Goal: Find specific page/section

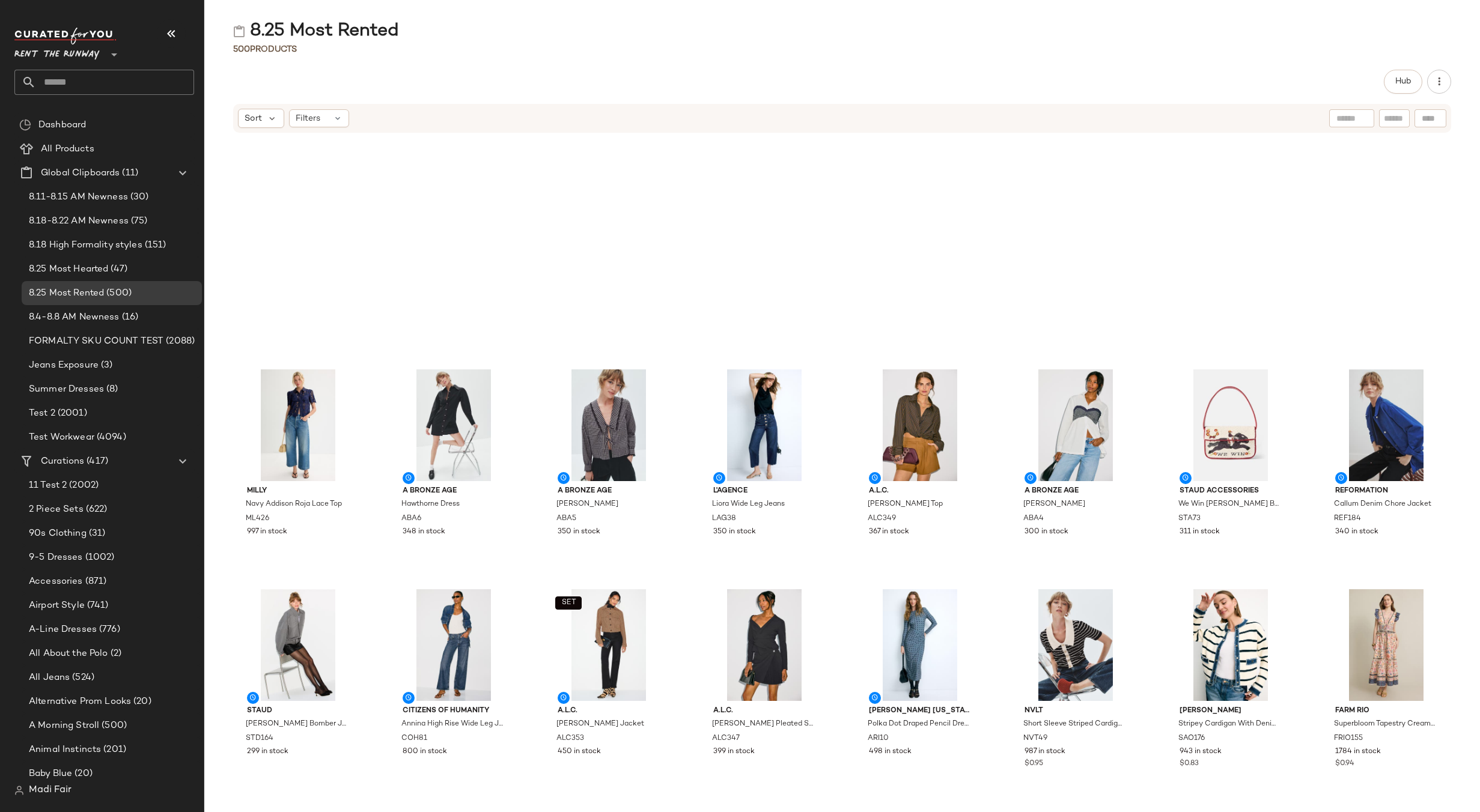
scroll to position [430, 0]
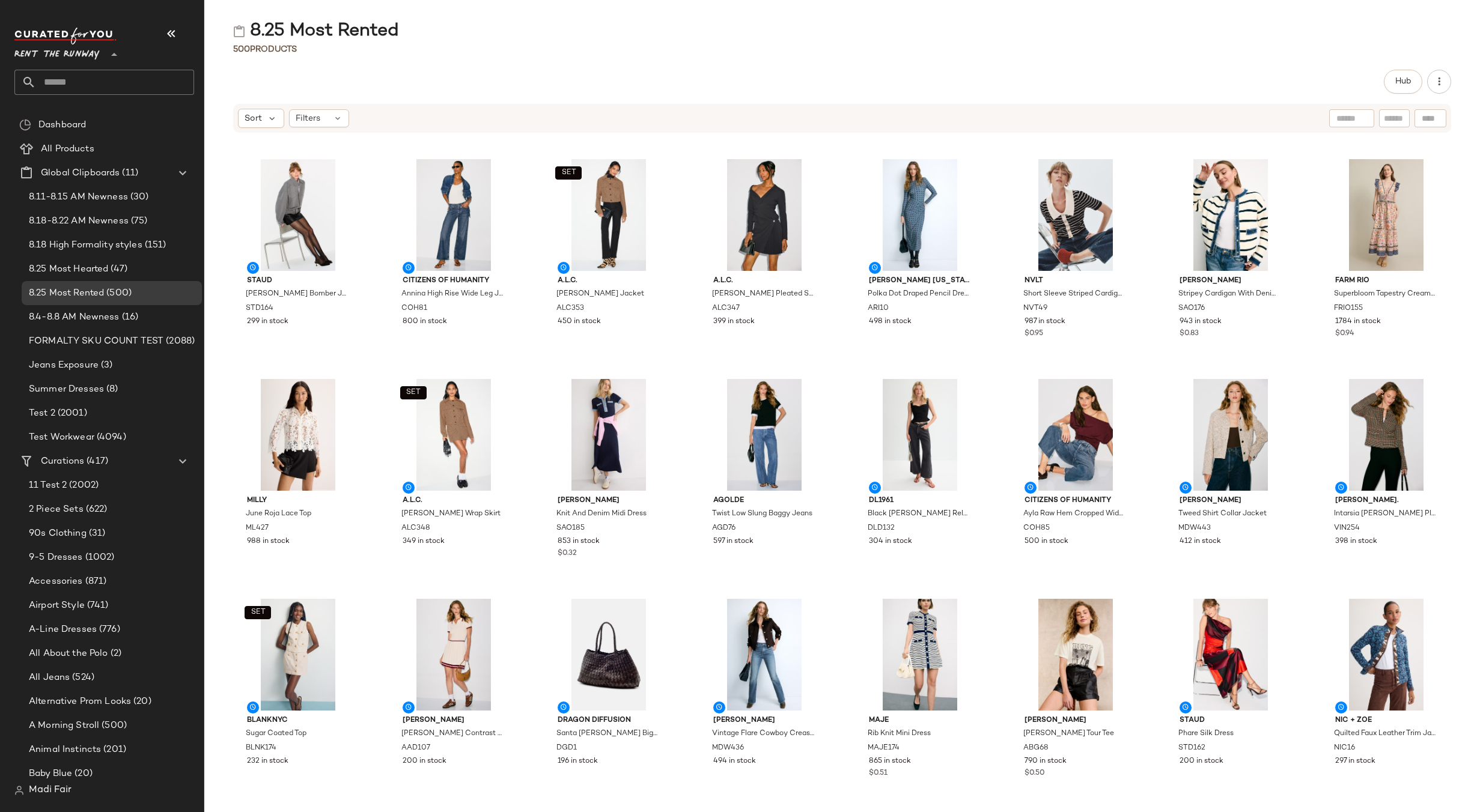
click at [69, 53] on span "Rent the Runway" at bounding box center [57, 52] width 85 height 21
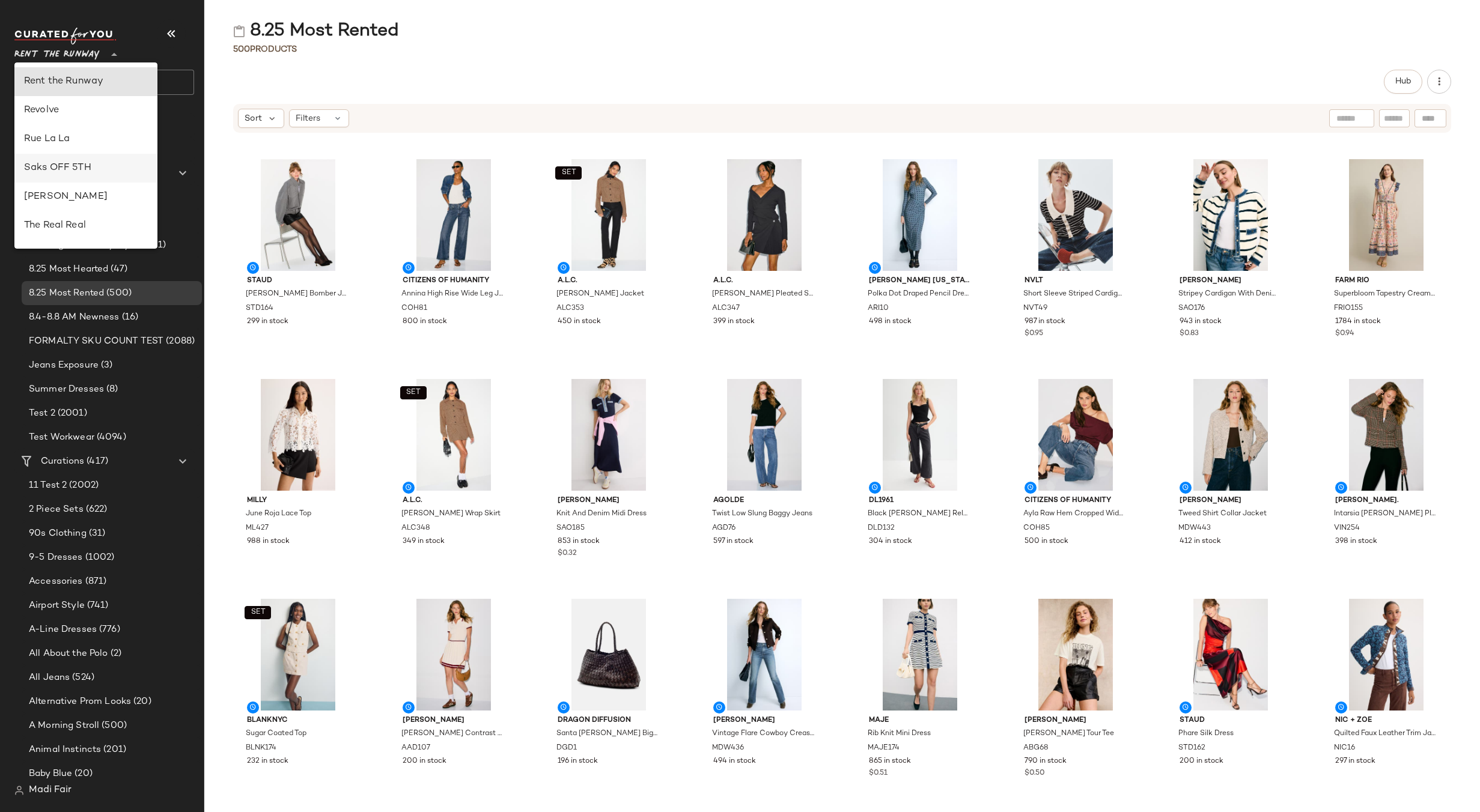
click at [100, 164] on div "Saks OFF 5TH" at bounding box center [86, 168] width 124 height 14
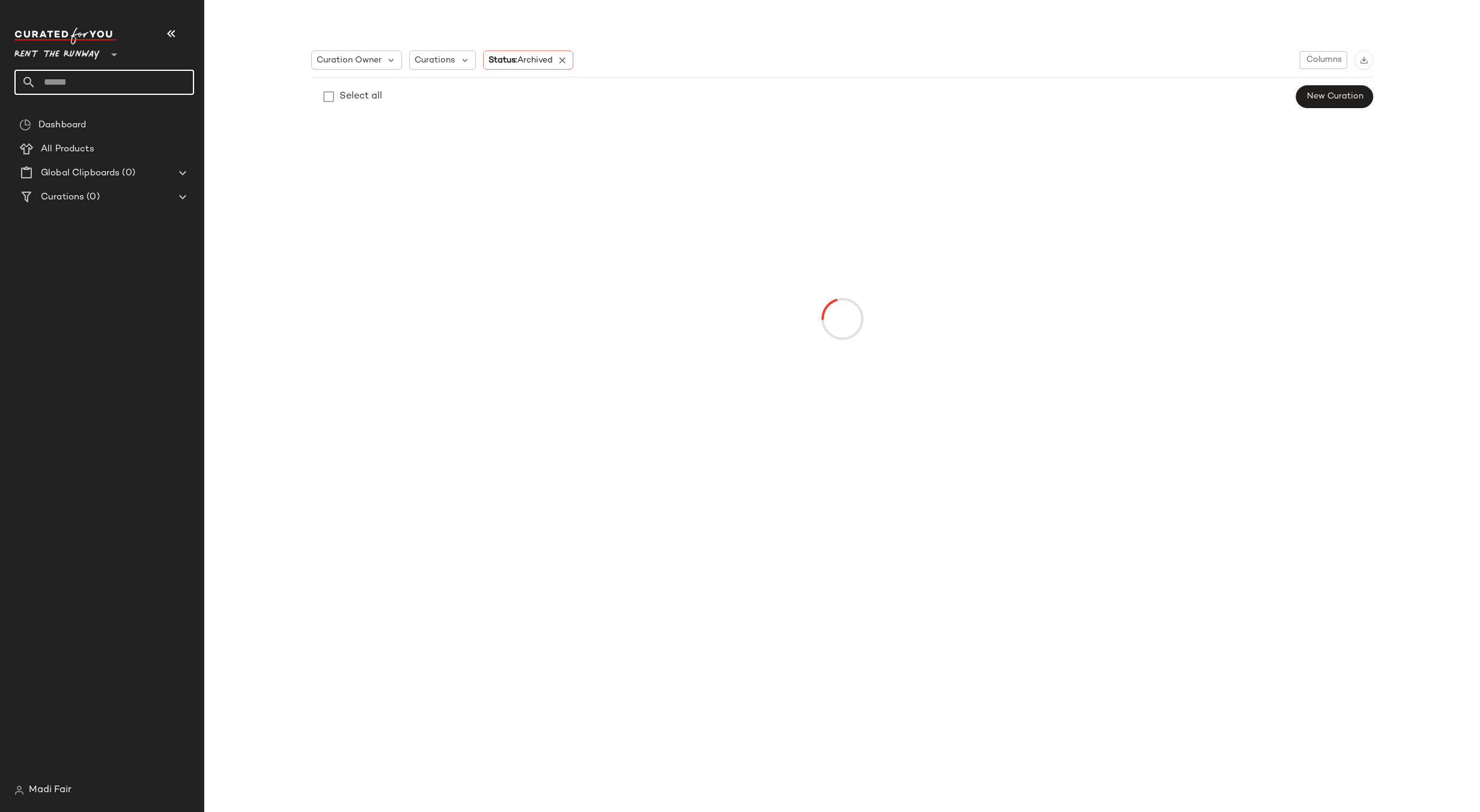
type input "**"
click at [92, 89] on input "text" at bounding box center [115, 82] width 158 height 25
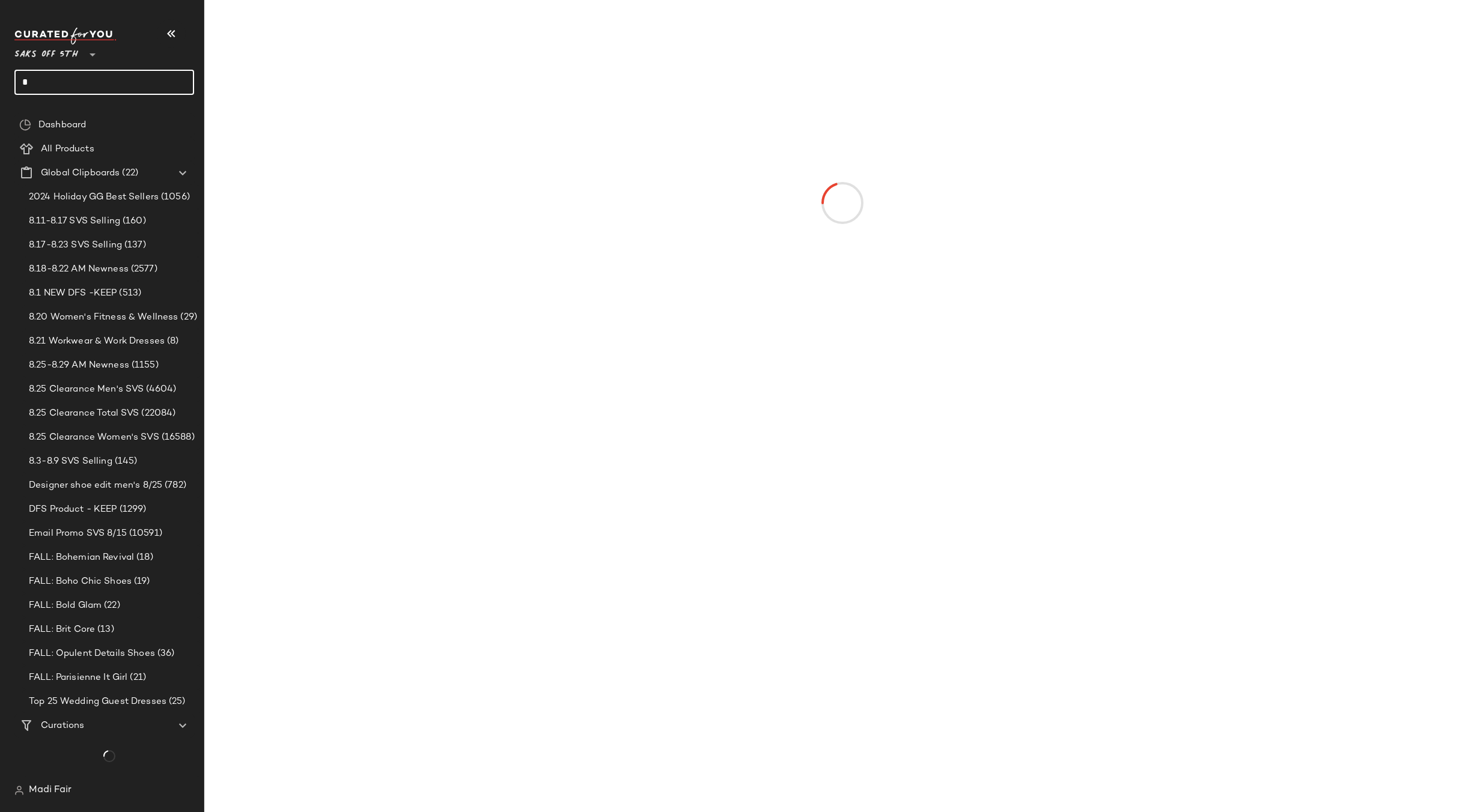
type input "*"
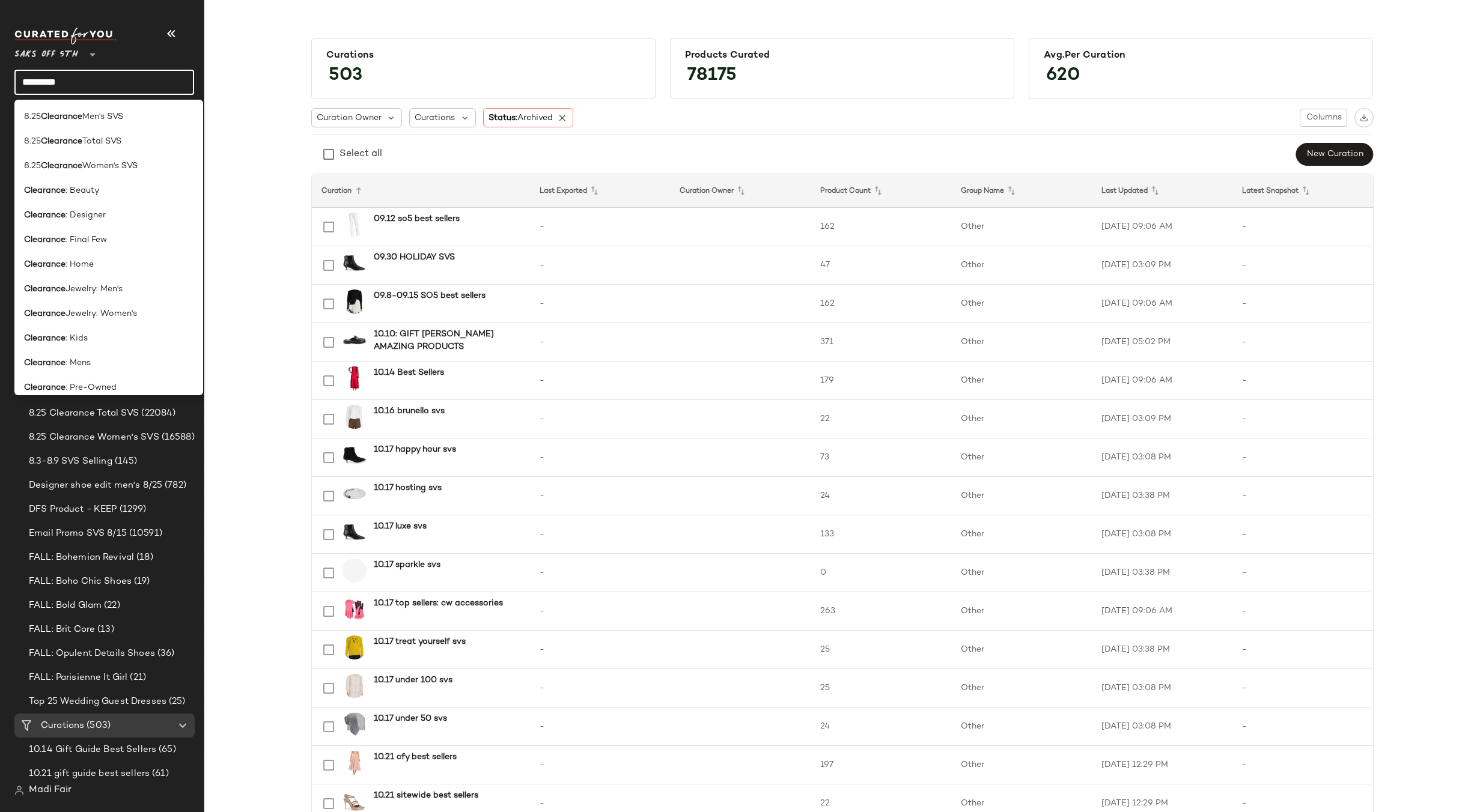
scroll to position [120, 0]
type input "*********"
click at [130, 290] on div "Clearance : Total" at bounding box center [109, 293] width 170 height 13
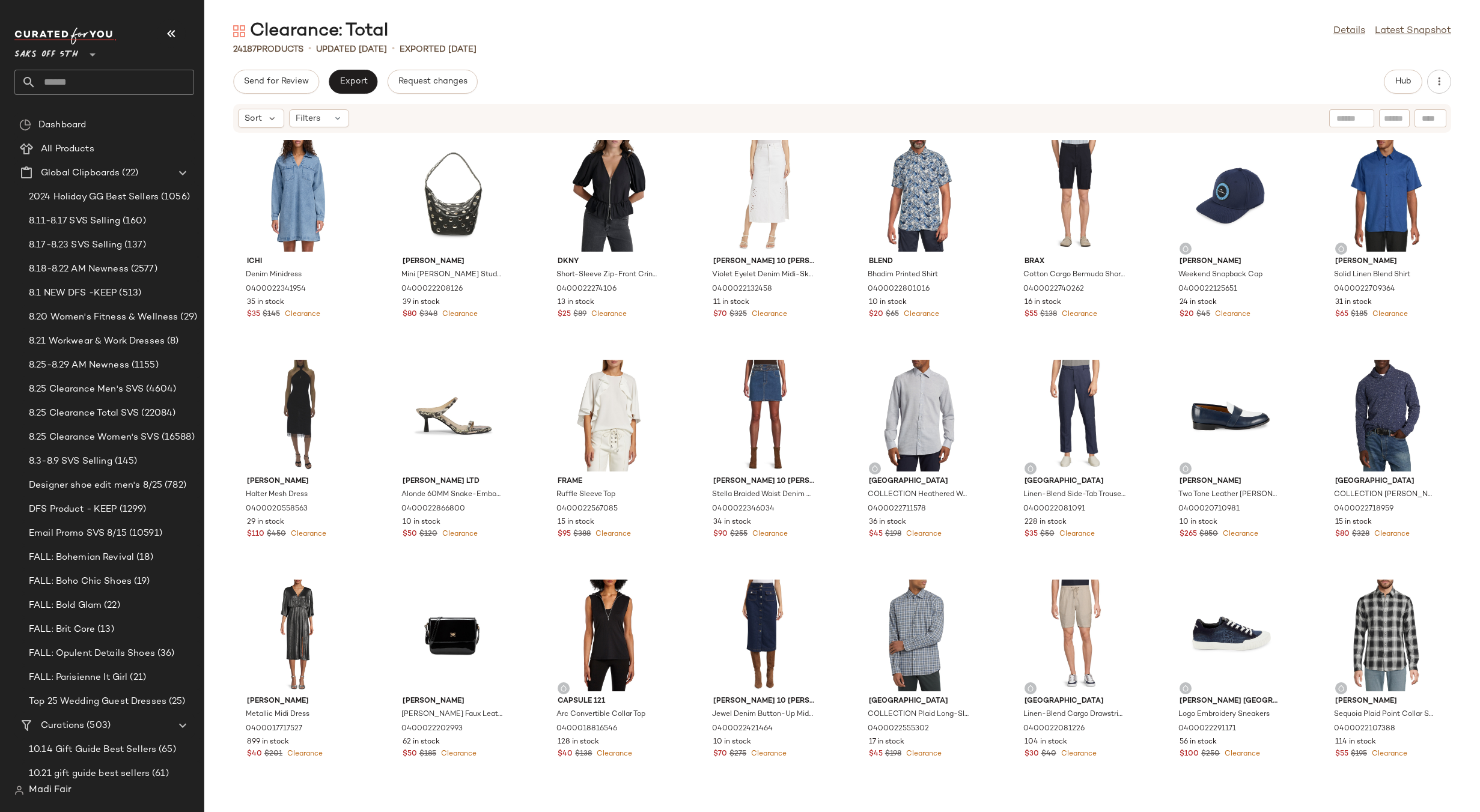
drag, startPoint x: 588, startPoint y: 79, endPoint x: 479, endPoint y: 116, distance: 115.1
click at [588, 79] on div "Send for Review Export Request changes Hub" at bounding box center [842, 82] width 1218 height 24
click at [714, 56] on div "Clearance: Total Details Latest Snapshot 24187 Products • updated [DATE] • Expo…" at bounding box center [842, 416] width 1276 height 793
